Goal: Task Accomplishment & Management: Use online tool/utility

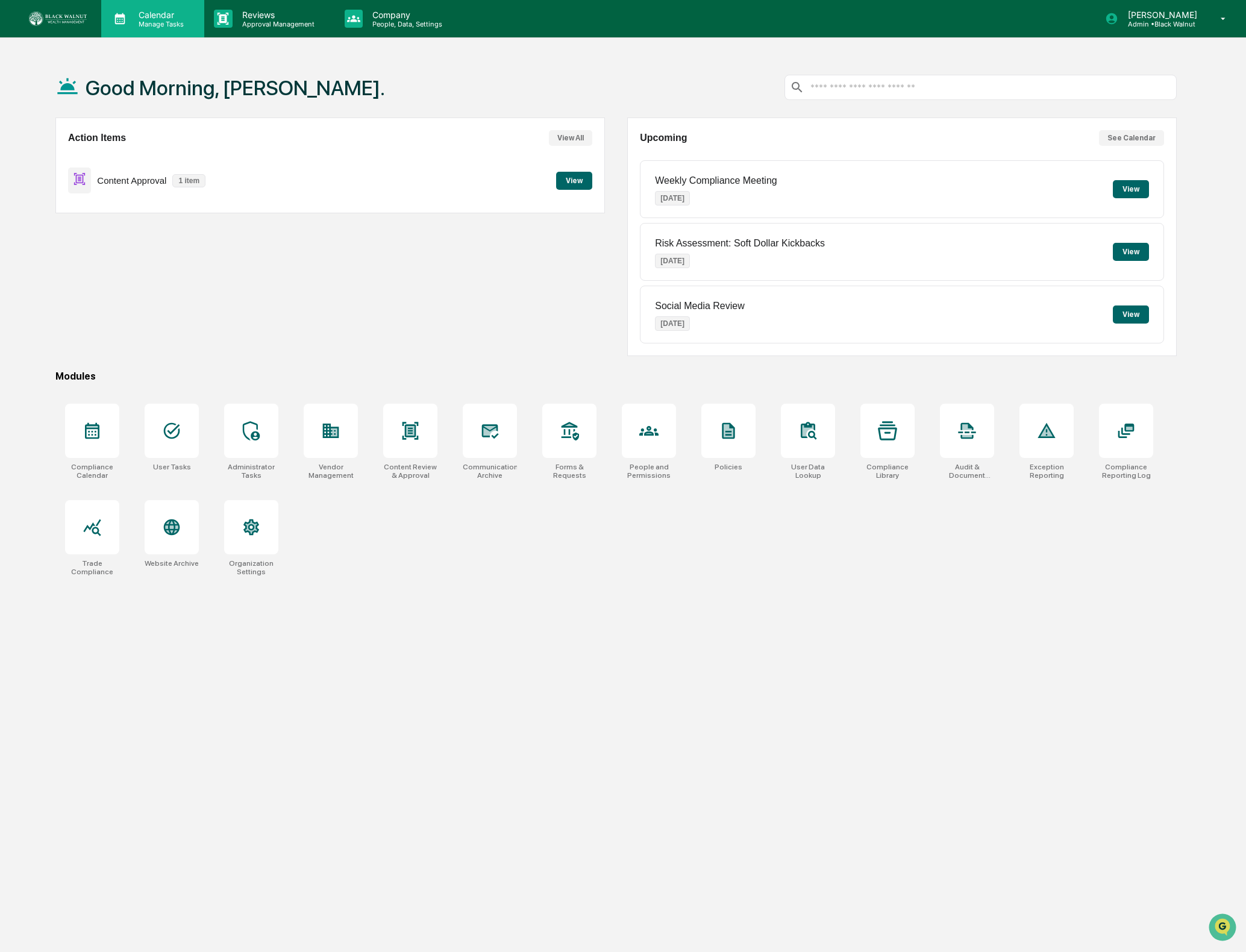
click at [152, 14] on p "Calendar" at bounding box center [159, 14] width 61 height 10
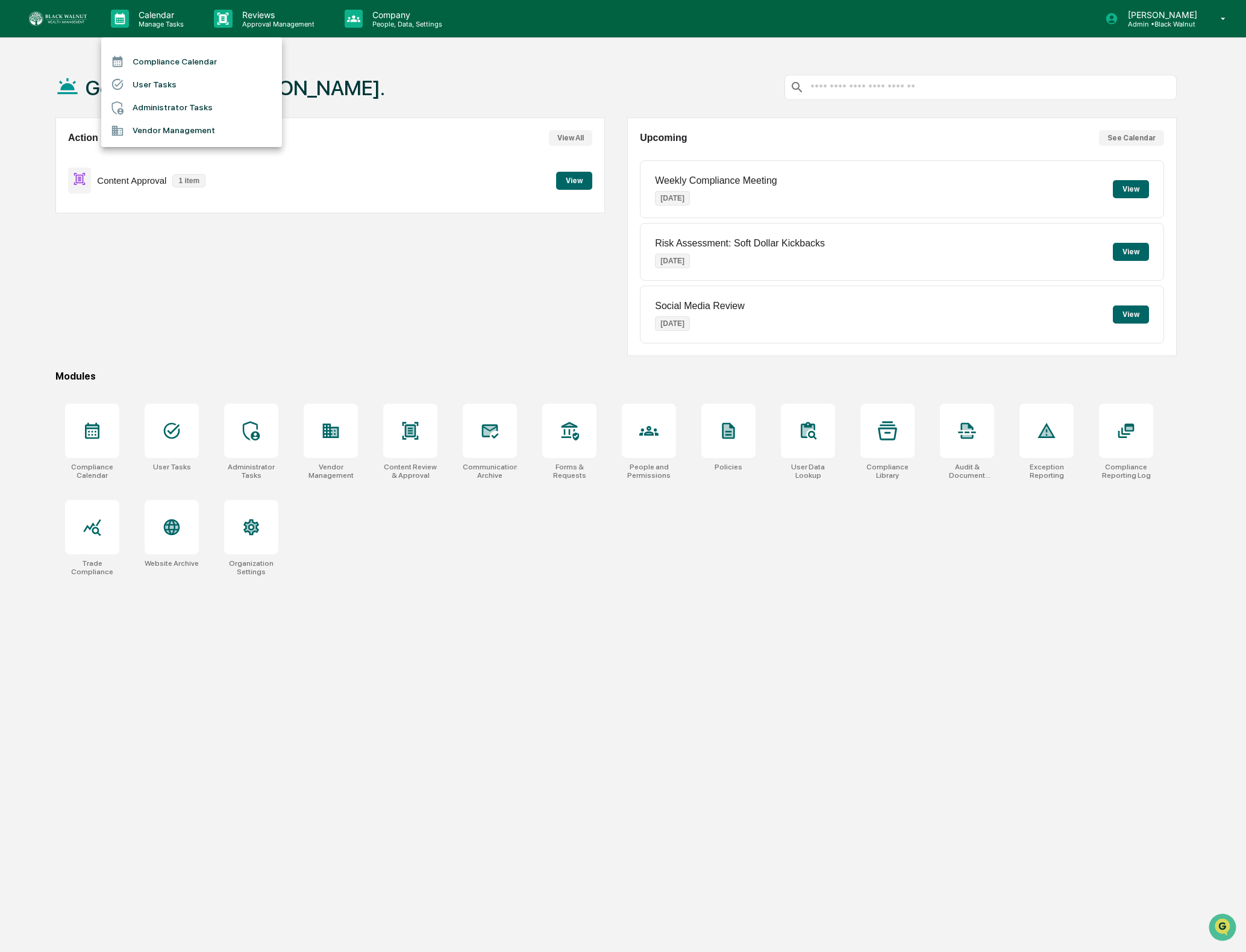
click at [222, 17] on div at bounding box center [623, 476] width 1246 height 952
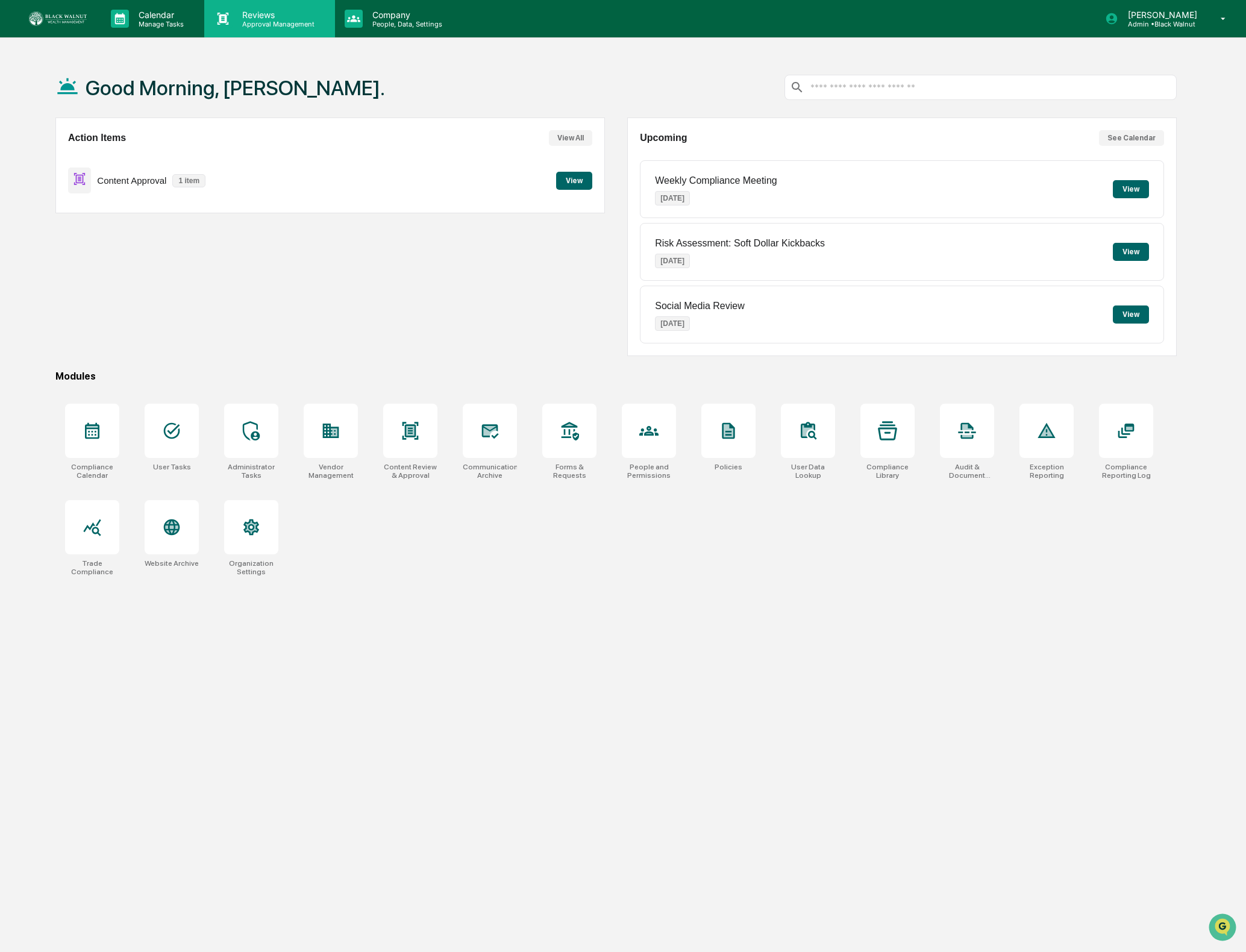
click at [237, 17] on p "Reviews" at bounding box center [277, 14] width 88 height 10
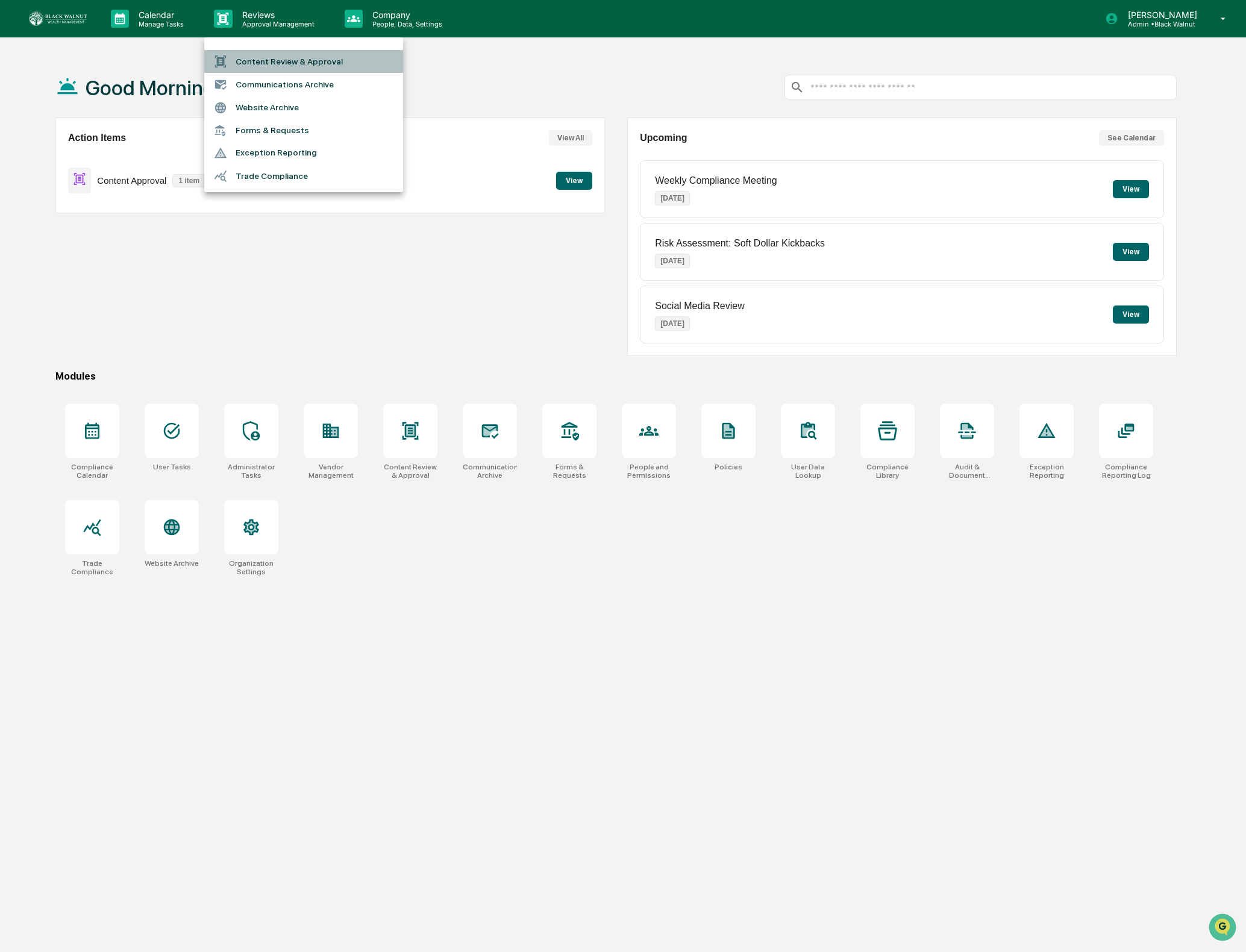
click at [280, 65] on li "Content Review & Approval" at bounding box center [304, 61] width 199 height 23
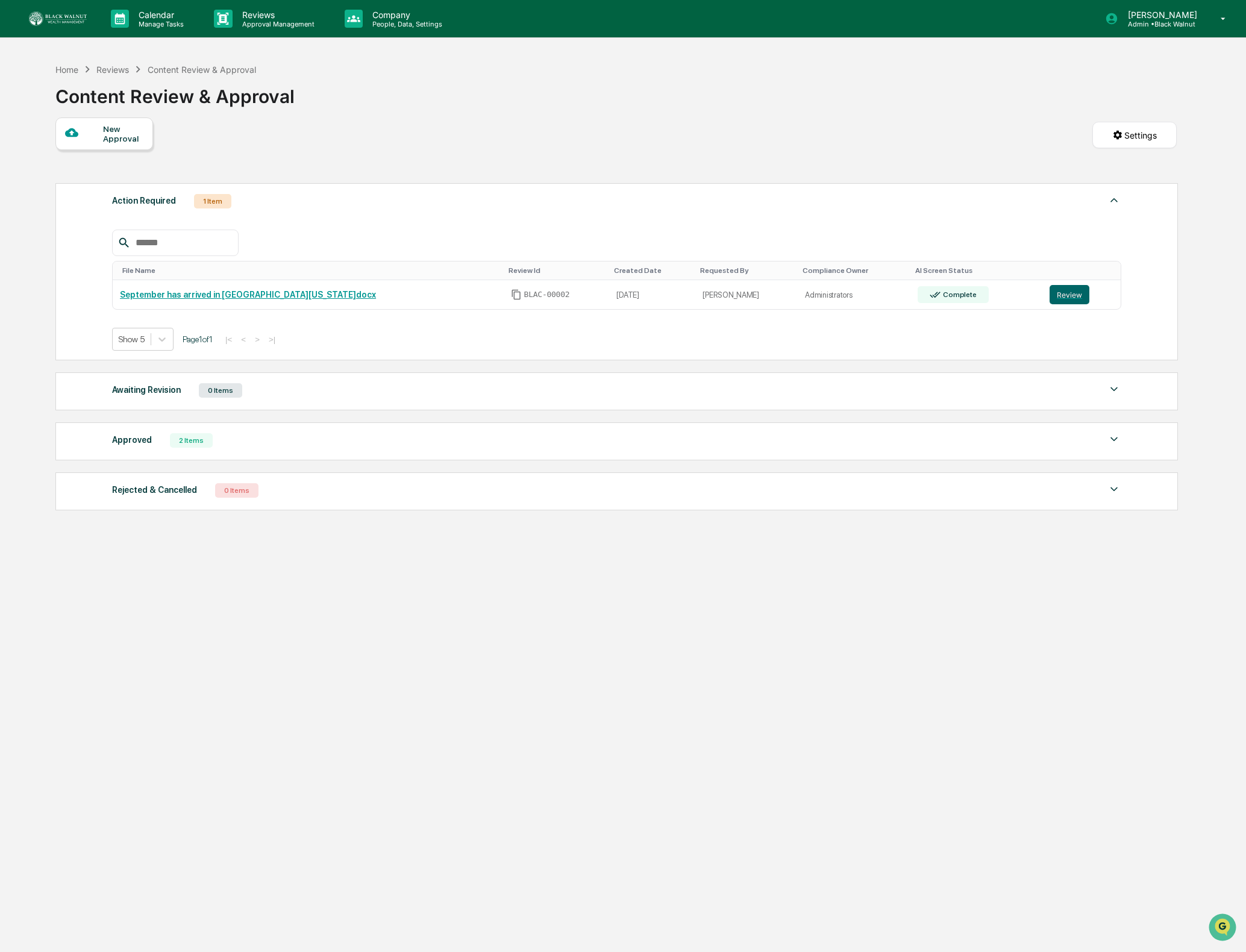
click at [177, 444] on div "2 Items" at bounding box center [191, 440] width 43 height 14
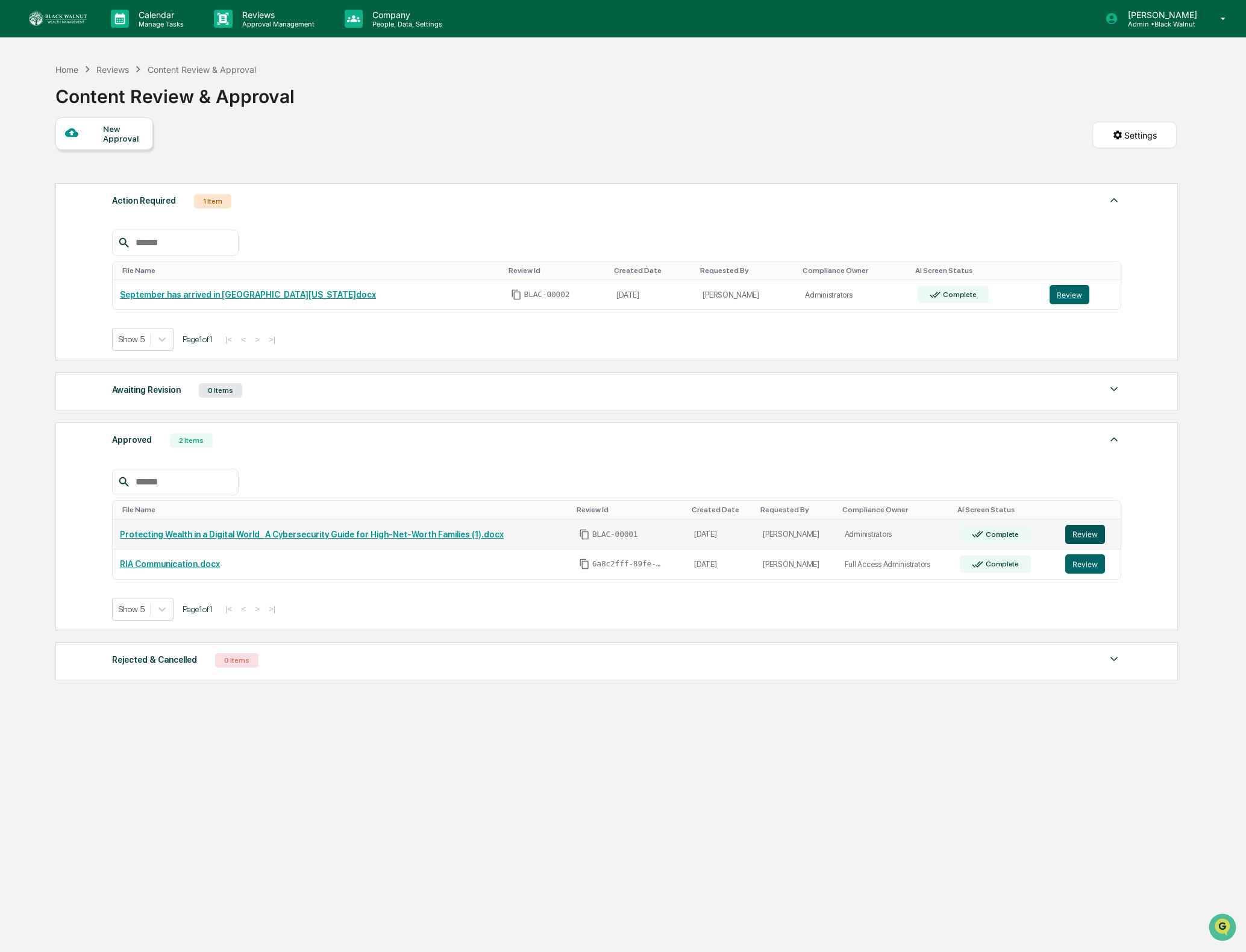
click at [1086, 543] on button "Review" at bounding box center [1085, 534] width 39 height 19
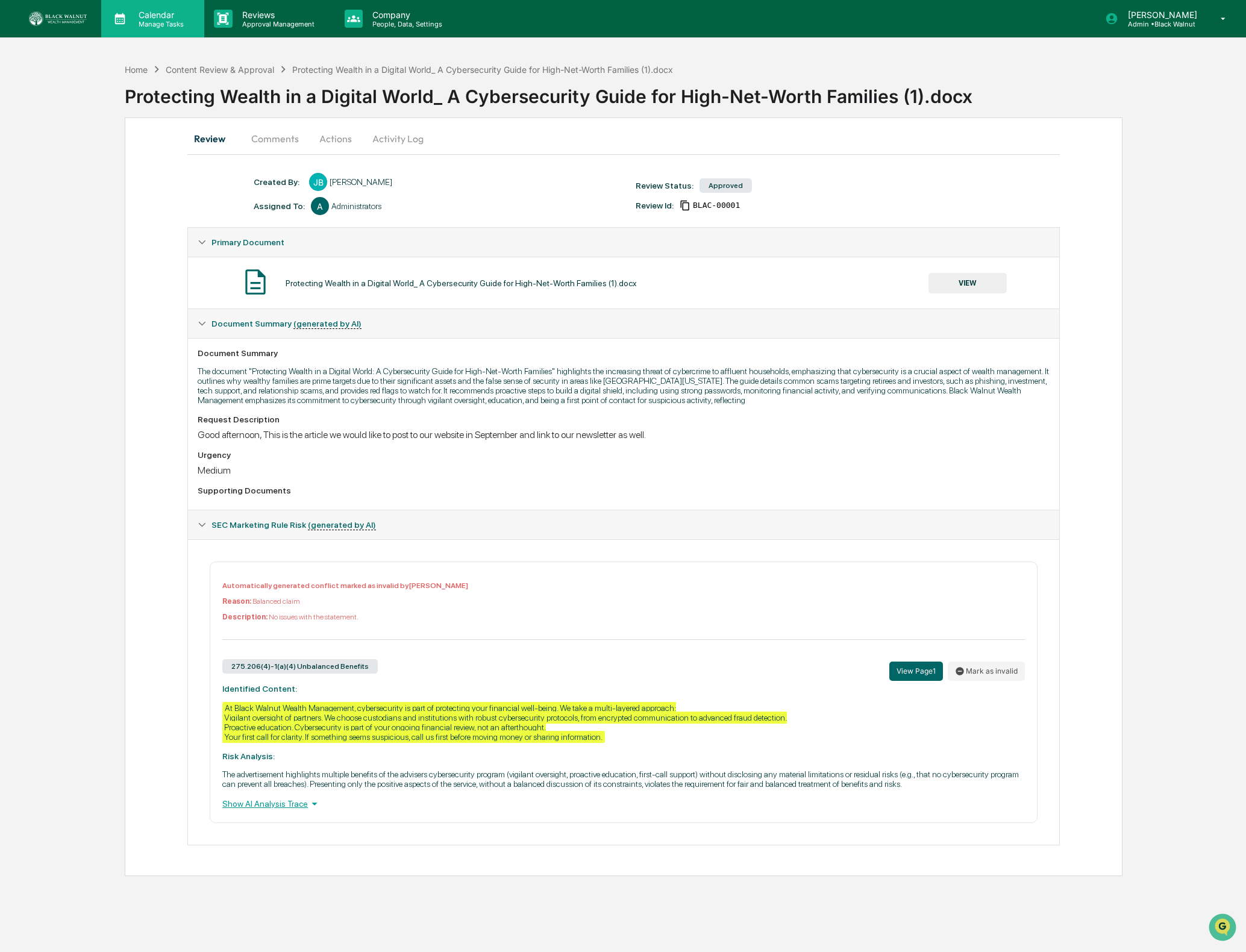
click at [119, 16] on icon at bounding box center [120, 19] width 10 height 12
